Goal: Task Accomplishment & Management: Use online tool/utility

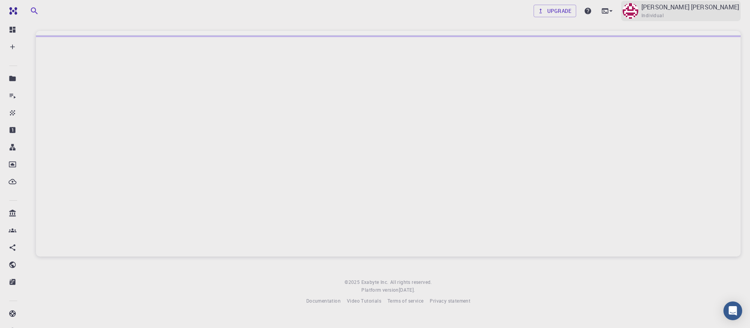
click at [707, 11] on p "Sanjay Kumar Mahla" at bounding box center [690, 6] width 98 height 9
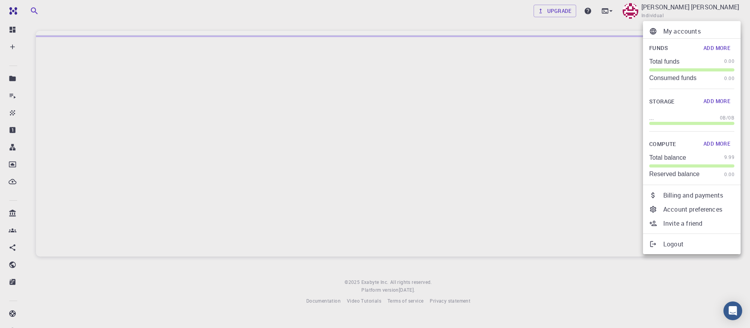
click at [415, 40] on div at bounding box center [375, 164] width 750 height 328
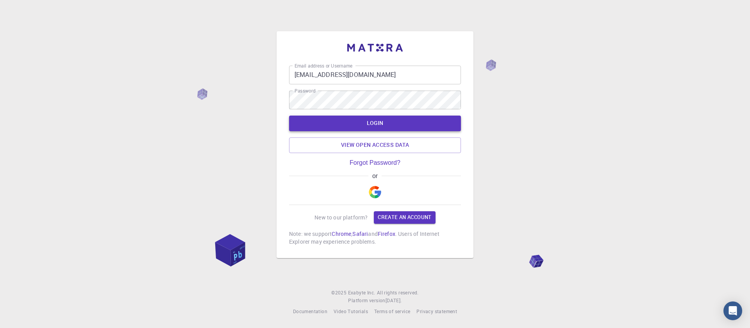
click at [355, 126] on button "LOGIN" at bounding box center [375, 124] width 172 height 16
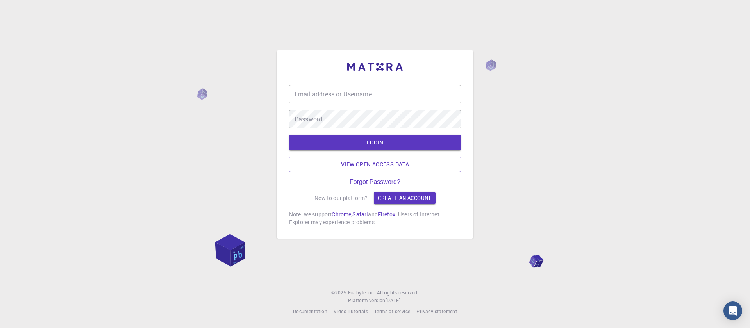
type input "sanjaykumarmahla006@gmail.com"
click at [568, 123] on div "Email address or Username sanjaykumarmahla006@gmail.com Email address or Userna…" at bounding box center [375, 164] width 750 height 328
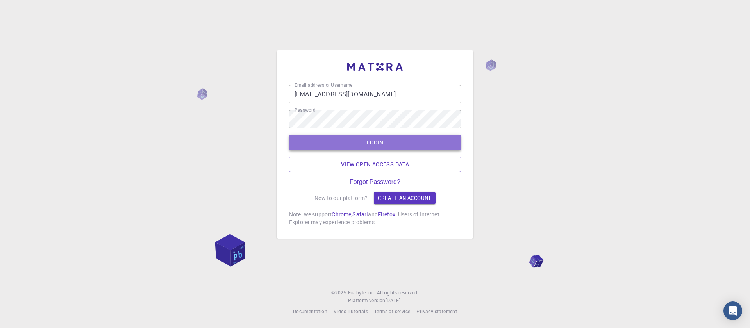
click at [439, 141] on button "LOGIN" at bounding box center [375, 143] width 172 height 16
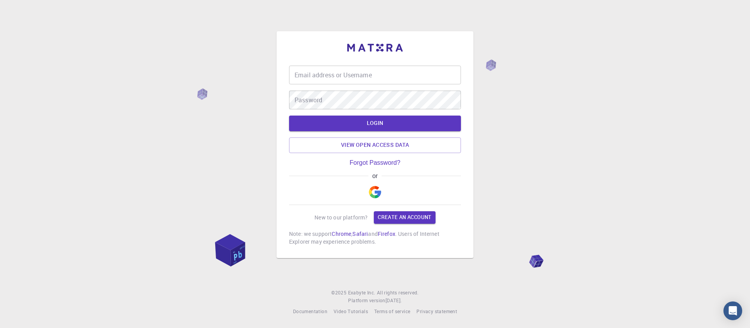
type input "sanjaykumarmahla006@gmail.com"
click at [569, 135] on div "Email address or Username sanjaykumarmahla006@gmail.com Email address or Userna…" at bounding box center [375, 164] width 750 height 328
click at [382, 122] on button "LOGIN" at bounding box center [375, 124] width 172 height 16
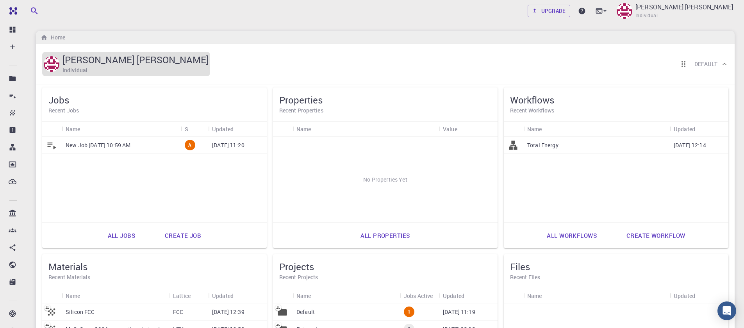
click at [73, 68] on h6 "Individual" at bounding box center [74, 70] width 25 height 9
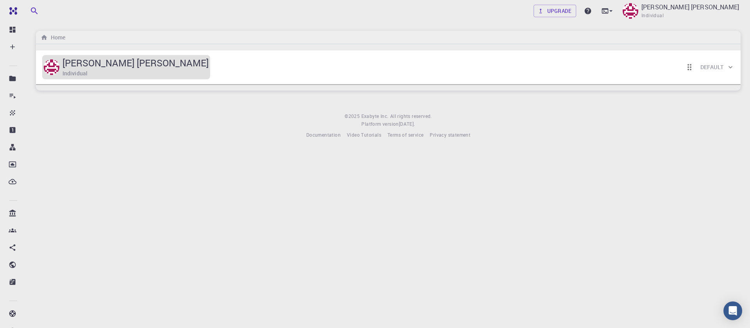
click at [74, 68] on h5 "[PERSON_NAME] [PERSON_NAME]" at bounding box center [135, 63] width 146 height 12
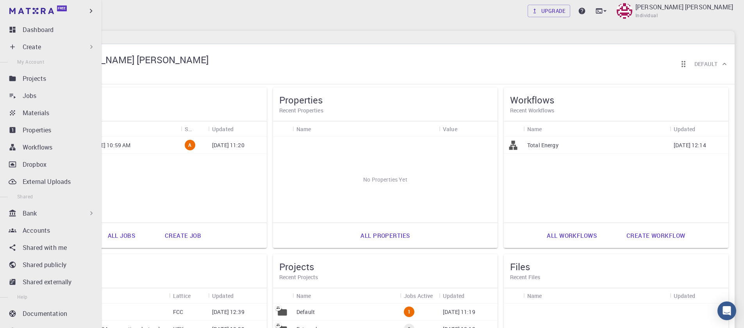
click at [27, 39] on ul "Dashboard Create New Job New Material Create Material Upload File Import from B…" at bounding box center [51, 205] width 102 height 367
click at [30, 34] on link "Dashboard" at bounding box center [52, 30] width 92 height 16
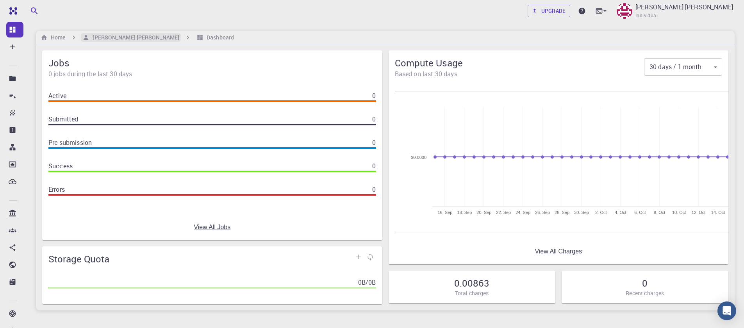
click at [120, 37] on h6 "[PERSON_NAME] [PERSON_NAME]" at bounding box center [134, 37] width 90 height 9
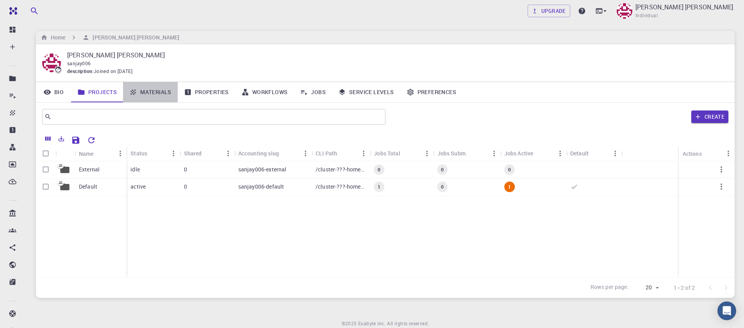
click at [152, 95] on link "Materials" at bounding box center [150, 92] width 55 height 20
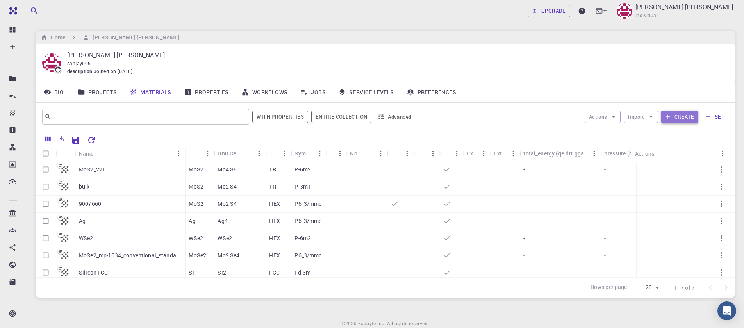
click at [672, 118] on button "Create" at bounding box center [679, 117] width 37 height 12
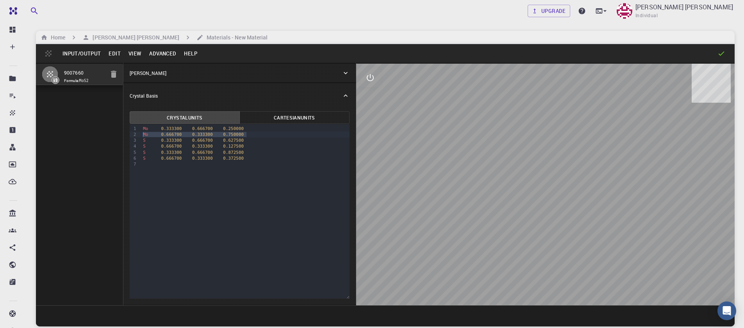
drag, startPoint x: 247, startPoint y: 135, endPoint x: 130, endPoint y: 134, distance: 116.8
click at [130, 134] on div "9 1 2 3 4 5 6 7 › Mo 0.333300 0.666700 0.250000 Mo 0.666700 0.333300 0.750000 S…" at bounding box center [240, 211] width 220 height 175
drag, startPoint x: 245, startPoint y: 133, endPoint x: 132, endPoint y: 132, distance: 112.5
click at [132, 132] on div "9 1 2 3 4 5 6 › Mo 0.333300 0.666700 0.250000 S 0.333300 0.666700 0.627500 S 0.…" at bounding box center [240, 211] width 220 height 175
drag, startPoint x: 248, startPoint y: 142, endPoint x: 137, endPoint y: 143, distance: 110.9
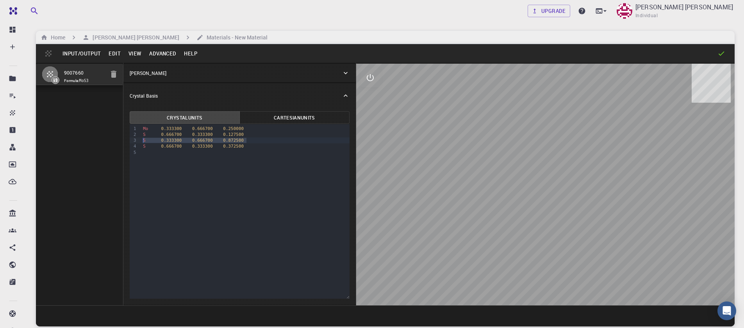
click at [137, 143] on div "9 1 2 3 4 5 › Mo 0.333300 0.666700 0.250000 S 0.666700 0.333300 0.127500 S 0.33…" at bounding box center [240, 211] width 220 height 175
drag, startPoint x: 88, startPoint y: 71, endPoint x: 54, endPoint y: 71, distance: 34.8
click at [54, 71] on li "9007660 Formula: MoS2" at bounding box center [79, 75] width 87 height 23
click at [54, 71] on icon "button" at bounding box center [49, 74] width 9 height 9
click at [94, 69] on input "9007660" at bounding box center [84, 73] width 40 height 9
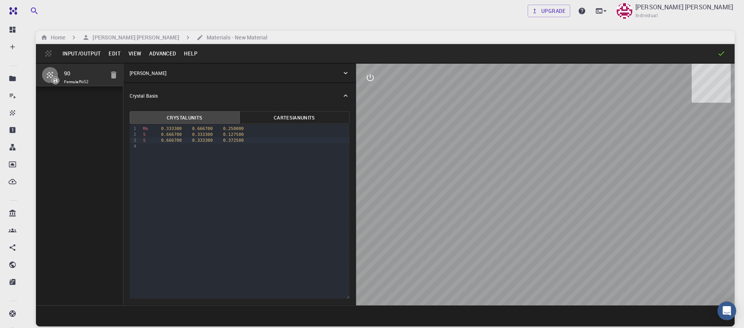
type input "9"
type input "unit"
click at [79, 55] on button "Input/Output" at bounding box center [82, 53] width 46 height 12
click at [53, 188] on button "Ok" at bounding box center [46, 196] width 13 height 16
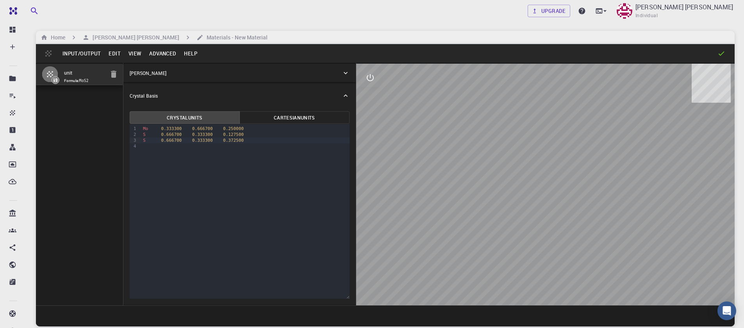
click at [127, 42] on div "Home Sanjay Kumar Mahla Materials - New Material" at bounding box center [385, 37] width 699 height 13
click at [127, 40] on h6 "[PERSON_NAME] [PERSON_NAME]" at bounding box center [134, 37] width 90 height 9
click at [126, 39] on h6 "[PERSON_NAME] [PERSON_NAME]" at bounding box center [134, 37] width 90 height 9
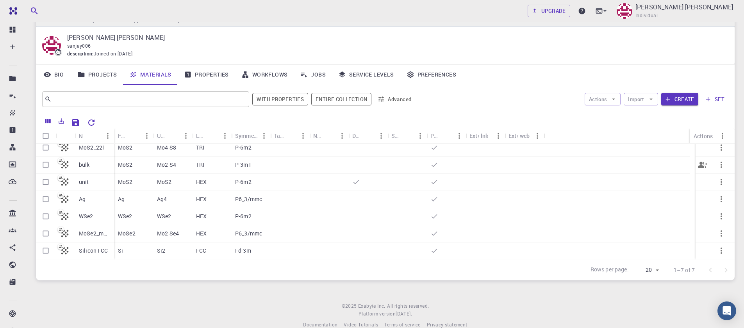
scroll to position [31, 0]
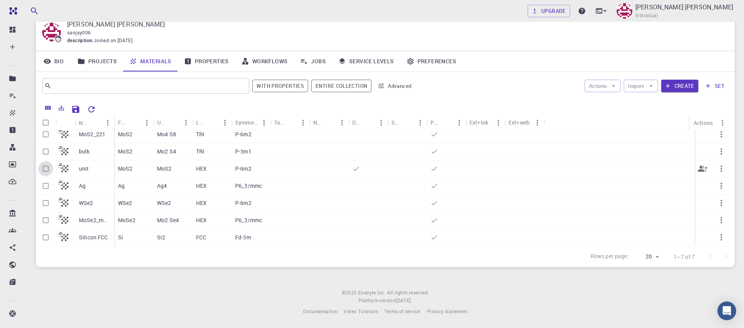
click at [47, 170] on input "Select row" at bounding box center [45, 168] width 15 height 15
checkbox input "true"
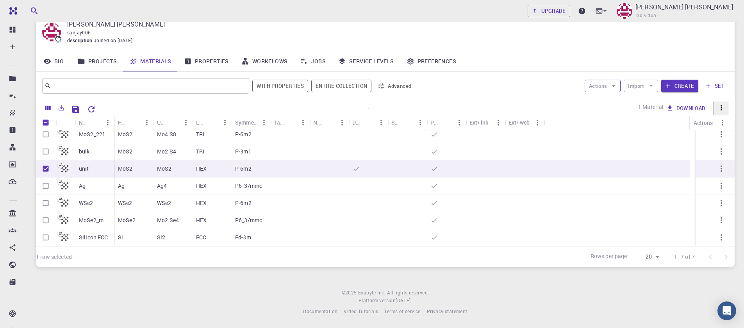
click at [608, 84] on button "Actions" at bounding box center [603, 86] width 36 height 12
click at [610, 108] on span "Create Job" at bounding box center [616, 111] width 30 height 7
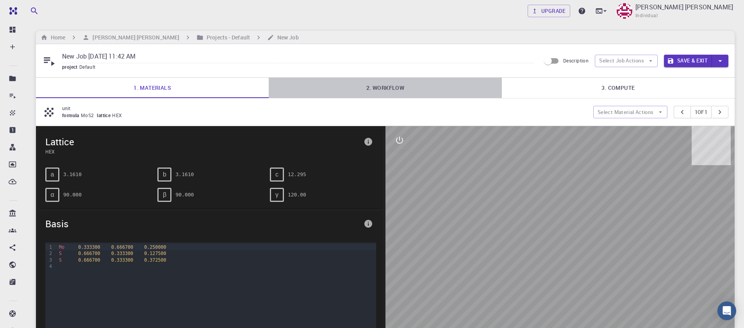
click at [396, 87] on link "2. Workflow" at bounding box center [385, 88] width 233 height 20
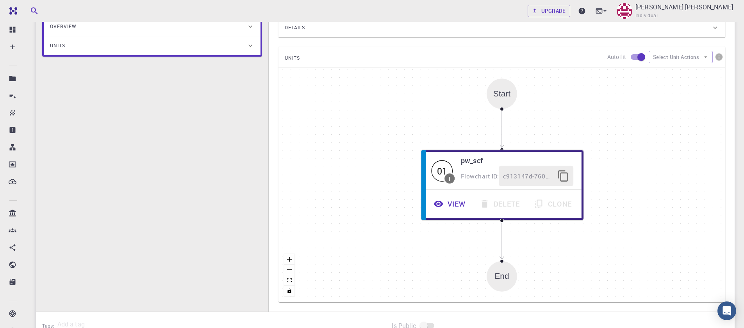
scroll to position [244, 0]
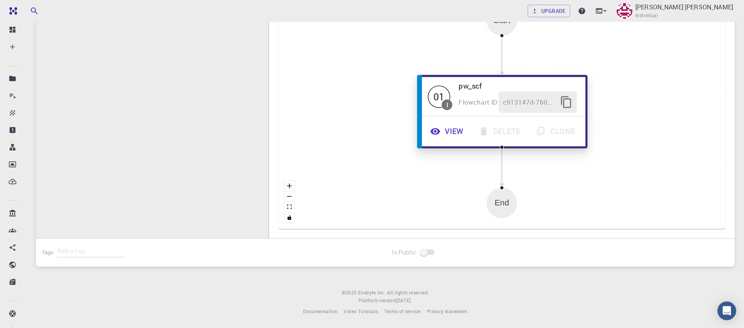
click at [452, 133] on button "View" at bounding box center [448, 131] width 48 height 21
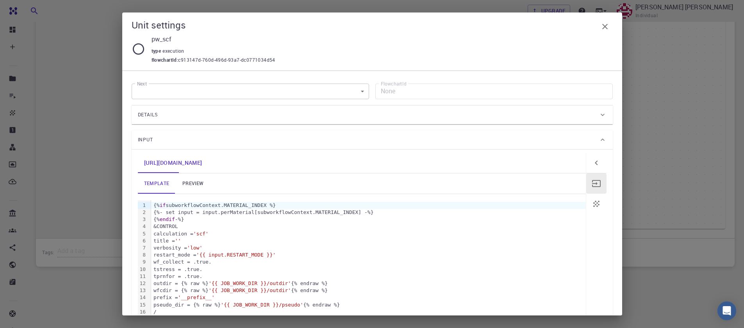
click at [196, 184] on link "preview" at bounding box center [192, 183] width 35 height 20
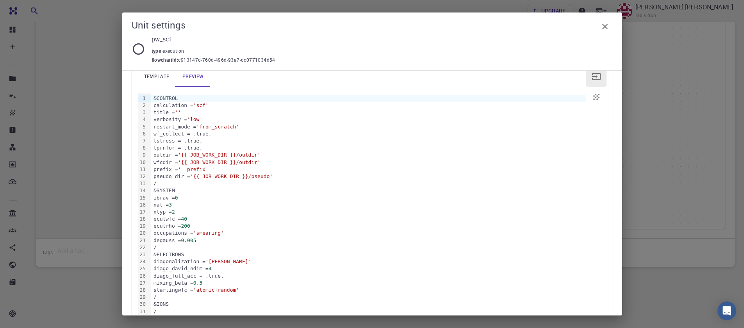
scroll to position [262, 0]
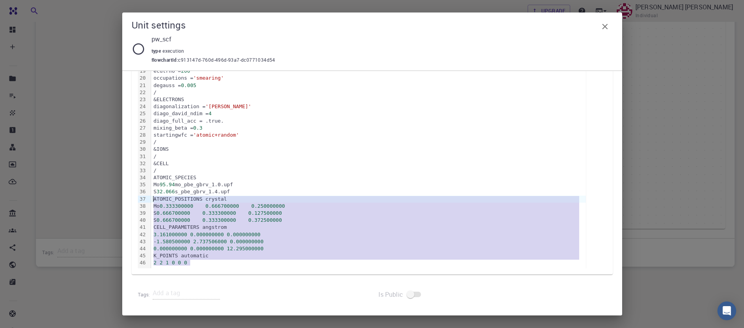
drag, startPoint x: 191, startPoint y: 265, endPoint x: 138, endPoint y: 201, distance: 83.5
click at [138, 201] on div "99 1 2 3 4 5 6 7 8 9 10 11 12 13 14 15 16 17 18 19 20 21 22 23 24 25 26 27 28 2…" at bounding box center [362, 103] width 448 height 330
copy div "ATOMIC_POSITIONS crystal Mo 0.333300000 0.666700000 0.250000000 S 0.666700000 0…"
click at [602, 26] on icon "button" at bounding box center [604, 26] width 9 height 9
